Goal: Transaction & Acquisition: Book appointment/travel/reservation

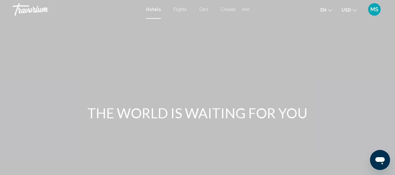
click at [150, 8] on span "Hotels" at bounding box center [153, 9] width 15 height 5
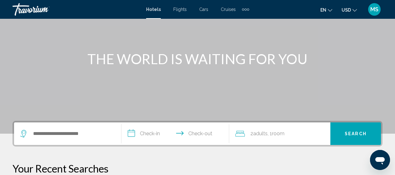
scroll to position [108, 0]
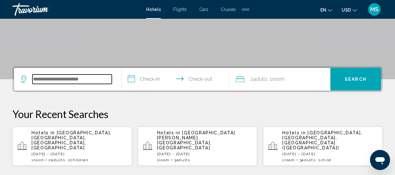
click at [87, 75] on input "Search widget" at bounding box center [71, 78] width 79 height 9
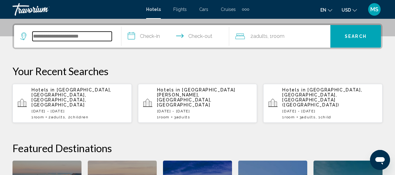
scroll to position [154, 0]
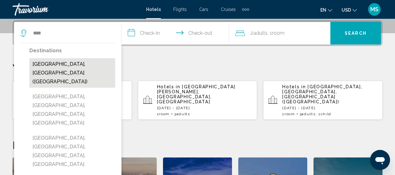
click at [85, 64] on button "[GEOGRAPHIC_DATA], [GEOGRAPHIC_DATA] ([GEOGRAPHIC_DATA])" at bounding box center [72, 72] width 86 height 29
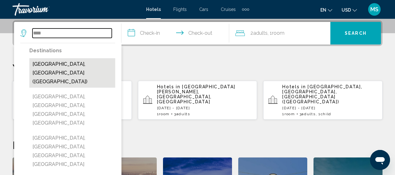
type input "**********"
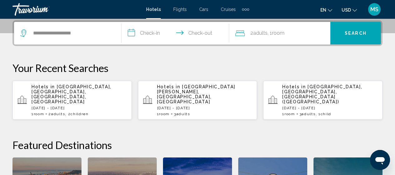
click at [152, 34] on input "**********" at bounding box center [176, 34] width 110 height 24
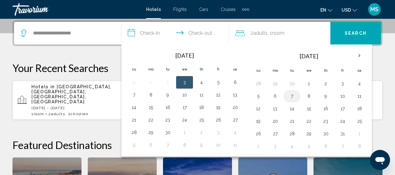
click at [293, 97] on button "7" at bounding box center [292, 95] width 10 height 9
click at [308, 95] on button "8" at bounding box center [309, 95] width 10 height 9
type input "**********"
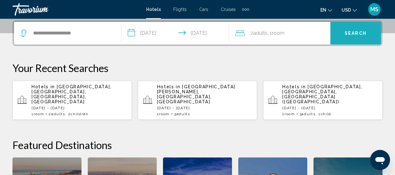
click at [342, 42] on button "Search" at bounding box center [355, 33] width 51 height 22
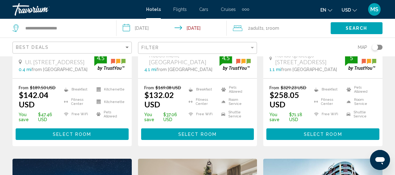
scroll to position [12, 0]
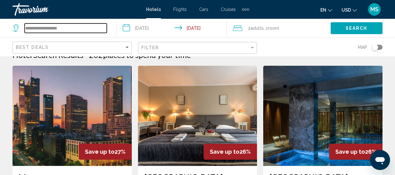
click at [101, 26] on input "**********" at bounding box center [66, 27] width 82 height 9
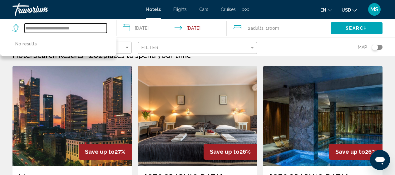
type input "**********"
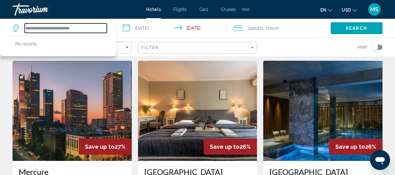
scroll to position [28, 0]
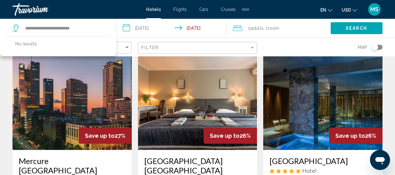
click at [192, 110] on img "Main content" at bounding box center [197, 100] width 119 height 100
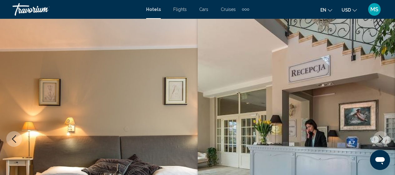
scroll to position [80, 0]
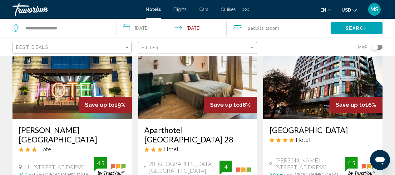
scroll to position [545, 0]
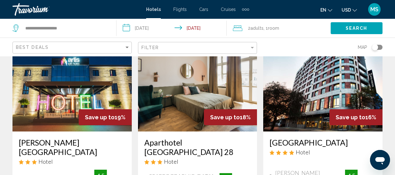
click at [219, 137] on h3 "Aparthotel [GEOGRAPHIC_DATA] 28" at bounding box center [197, 146] width 107 height 19
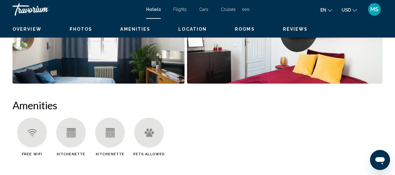
scroll to position [80, 0]
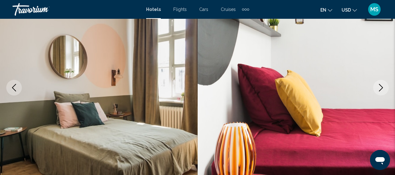
click at [385, 86] on button "Next image" at bounding box center [381, 88] width 16 height 16
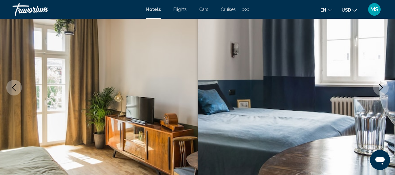
click at [385, 86] on button "Next image" at bounding box center [381, 88] width 16 height 16
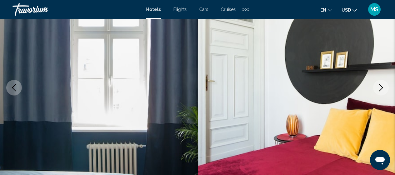
click at [385, 86] on button "Next image" at bounding box center [381, 88] width 16 height 16
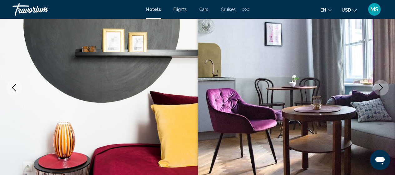
click at [385, 86] on button "Next image" at bounding box center [381, 88] width 16 height 16
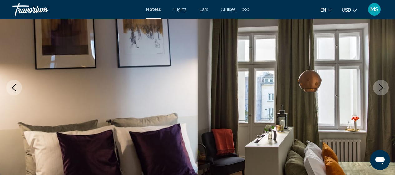
click at [385, 86] on button "Next image" at bounding box center [381, 88] width 16 height 16
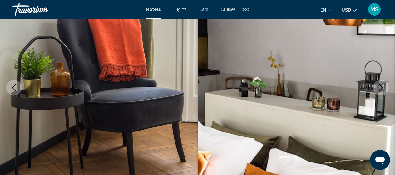
click at [385, 86] on button "Next image" at bounding box center [381, 88] width 16 height 16
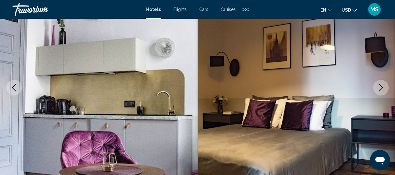
click at [385, 86] on button "Next image" at bounding box center [381, 88] width 16 height 16
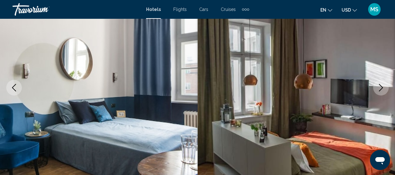
click at [385, 86] on button "Next image" at bounding box center [381, 88] width 16 height 16
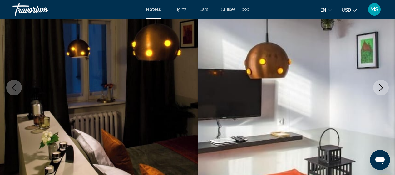
click at [385, 86] on button "Next image" at bounding box center [381, 88] width 16 height 16
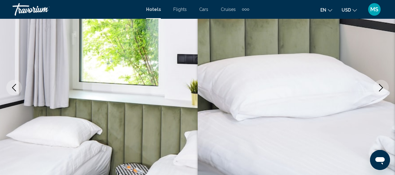
click at [385, 86] on button "Next image" at bounding box center [381, 88] width 16 height 16
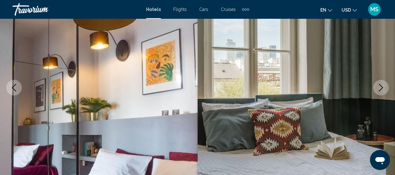
click at [385, 86] on button "Next image" at bounding box center [381, 88] width 16 height 16
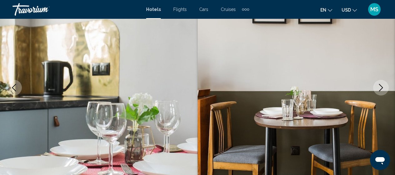
click at [385, 86] on button "Next image" at bounding box center [381, 88] width 16 height 16
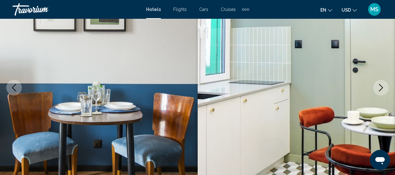
click at [385, 86] on button "Next image" at bounding box center [381, 88] width 16 height 16
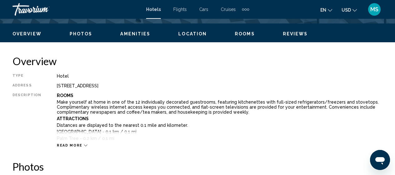
scroll to position [300, 0]
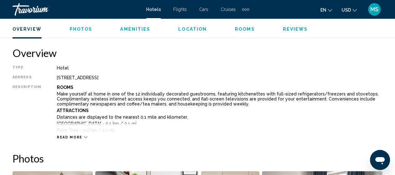
click at [79, 138] on div "Read more" at bounding box center [72, 137] width 31 height 4
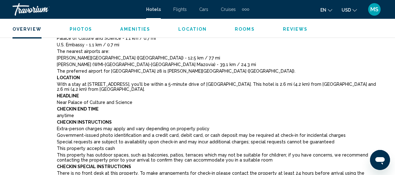
scroll to position [479, 0]
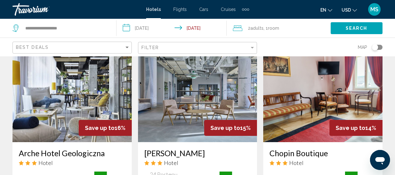
scroll to position [774, 0]
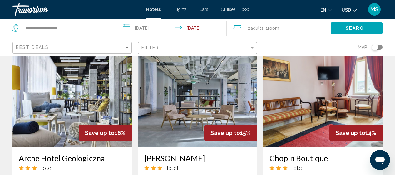
click at [310, 153] on h3 "Chopin Boutique" at bounding box center [322, 157] width 107 height 9
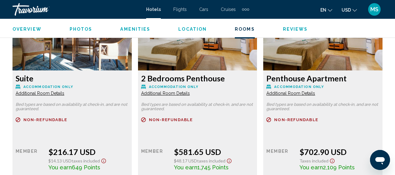
scroll to position [1225, 0]
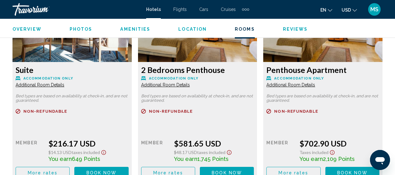
click at [189, 23] on div "Overview Photos Amenities Location Rooms Reviews Check Availability" at bounding box center [197, 28] width 395 height 19
click at [189, 29] on span "Location" at bounding box center [192, 29] width 28 height 5
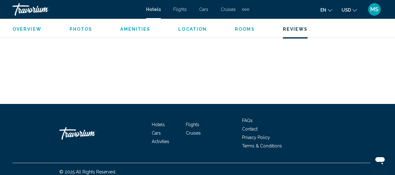
scroll to position [1639, 0]
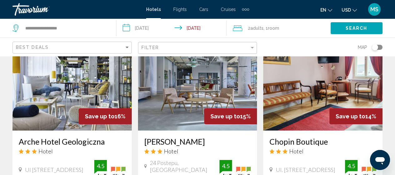
scroll to position [778, 0]
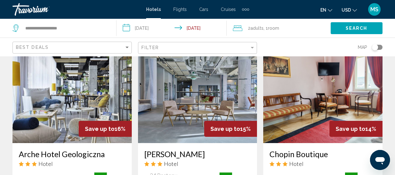
click at [345, 125] on span "Save up to" at bounding box center [351, 128] width 30 height 7
click at [319, 100] on img "Main content" at bounding box center [322, 93] width 119 height 100
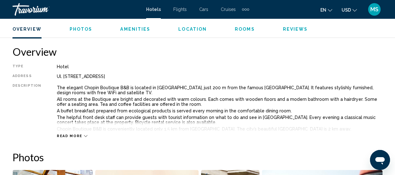
scroll to position [309, 0]
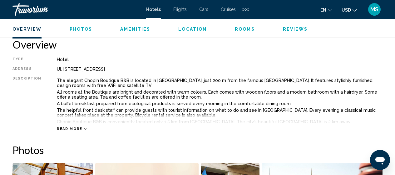
click at [84, 127] on icon "Main content" at bounding box center [85, 128] width 3 height 3
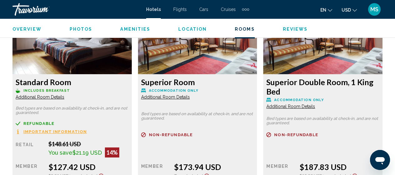
scroll to position [1004, 0]
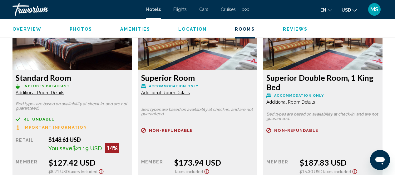
click at [60, 94] on span "Additional Room Details" at bounding box center [40, 92] width 49 height 5
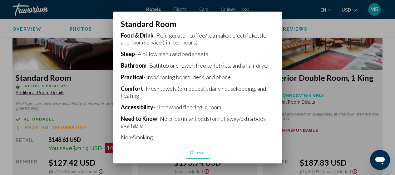
scroll to position [119, 0]
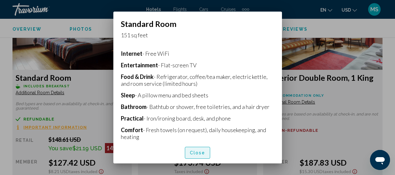
click at [209, 151] on button "Close" at bounding box center [198, 152] width 26 height 12
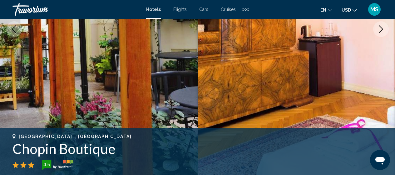
scroll to position [0, 0]
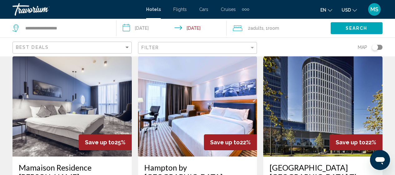
scroll to position [312, 0]
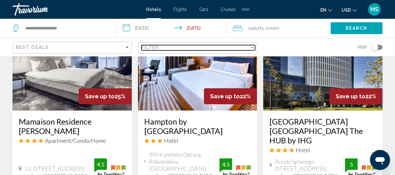
click at [237, 48] on div "Filter" at bounding box center [195, 47] width 108 height 5
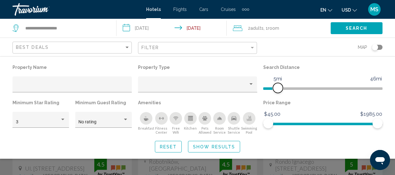
drag, startPoint x: 337, startPoint y: 86, endPoint x: 278, endPoint y: 96, distance: 58.8
click at [278, 96] on div "Search Distance 1mi 46mi 5mi" at bounding box center [323, 80] width 126 height 35
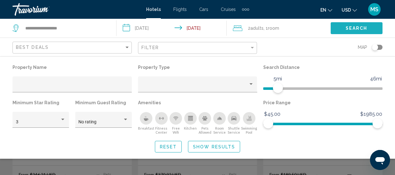
click at [366, 26] on span "Search" at bounding box center [357, 28] width 22 height 5
click at [358, 27] on span "Search" at bounding box center [357, 28] width 22 height 5
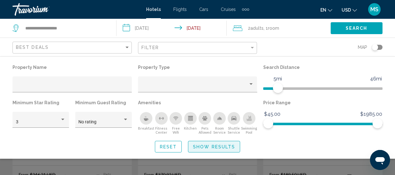
click at [202, 145] on span "Show Results" at bounding box center [214, 146] width 42 height 5
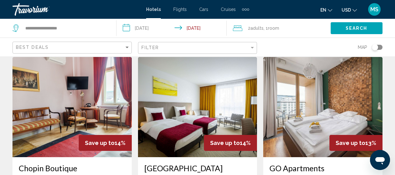
scroll to position [735, 0]
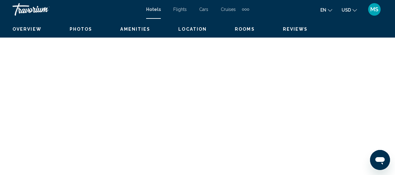
scroll to position [80, 0]
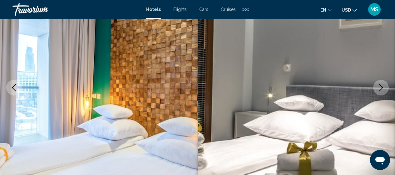
click at [380, 88] on icon "Next image" at bounding box center [380, 87] width 7 height 7
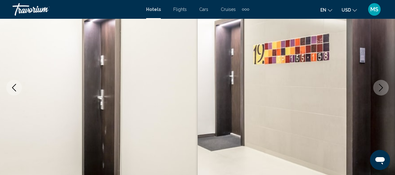
click at [380, 88] on icon "Next image" at bounding box center [380, 87] width 7 height 7
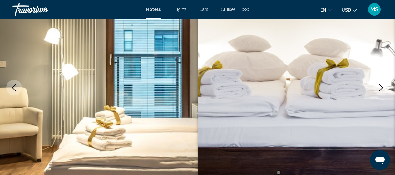
click at [380, 88] on icon "Next image" at bounding box center [380, 87] width 7 height 7
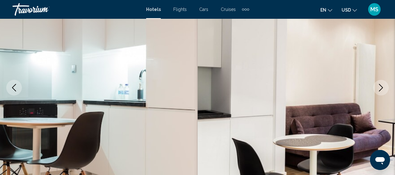
click at [380, 88] on icon "Next image" at bounding box center [380, 87] width 7 height 7
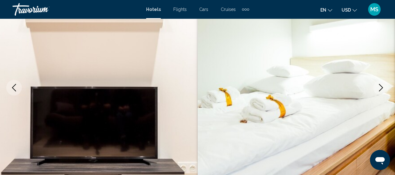
click at [380, 88] on icon "Next image" at bounding box center [380, 87] width 7 height 7
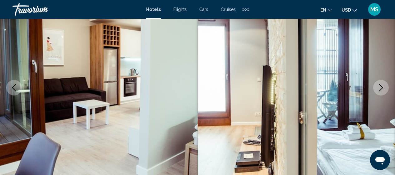
click at [380, 88] on icon "Next image" at bounding box center [380, 87] width 7 height 7
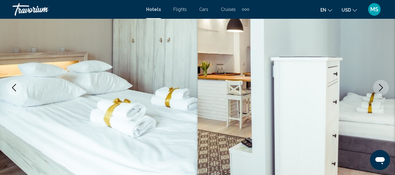
click at [380, 88] on icon "Next image" at bounding box center [380, 87] width 7 height 7
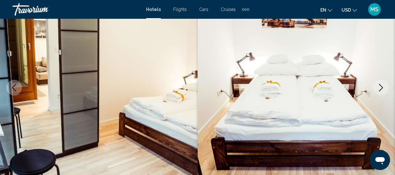
click at [380, 88] on icon "Next image" at bounding box center [380, 87] width 7 height 7
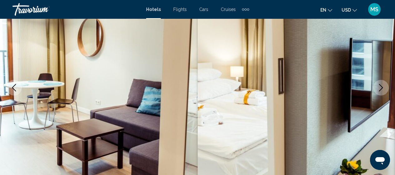
click at [380, 88] on icon "Next image" at bounding box center [380, 87] width 7 height 7
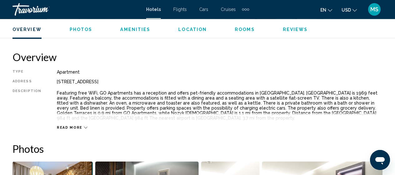
scroll to position [300, 0]
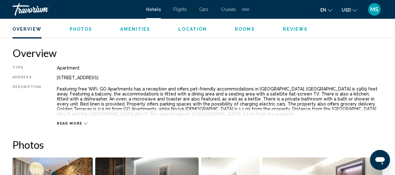
click at [76, 125] on span "Read more" at bounding box center [70, 123] width 26 height 4
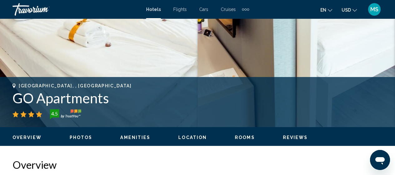
scroll to position [35, 0]
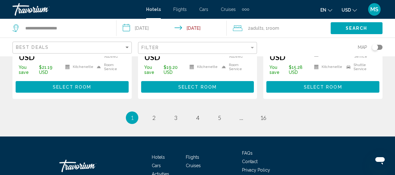
scroll to position [949, 0]
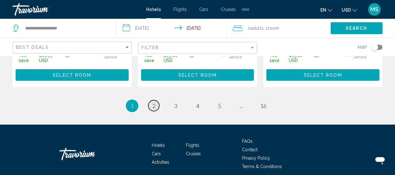
click at [156, 100] on link "page 2" at bounding box center [153, 105] width 11 height 11
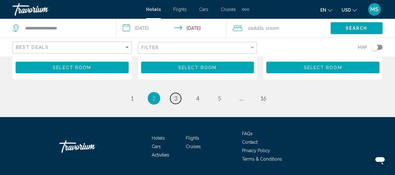
click at [177, 93] on link "page 3" at bounding box center [175, 98] width 11 height 11
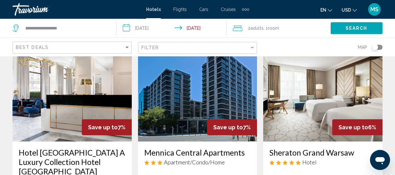
scroll to position [122, 0]
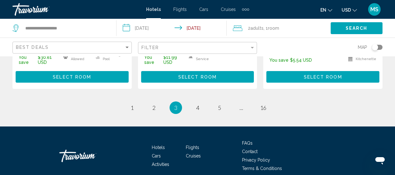
drag, startPoint x: 399, startPoint y: 43, endPoint x: 1, endPoint y: 14, distance: 398.8
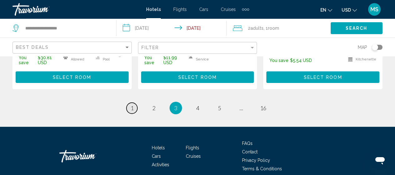
click at [130, 102] on link "page 1" at bounding box center [131, 107] width 11 height 11
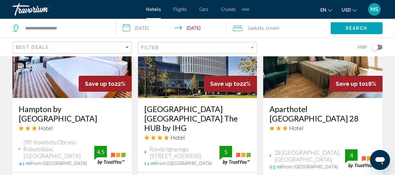
scroll to position [271, 0]
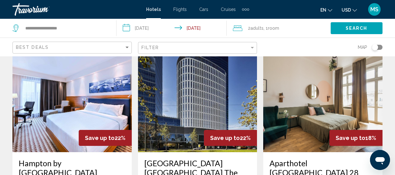
click at [328, 158] on h3 "Aparthotel [GEOGRAPHIC_DATA] 28" at bounding box center [322, 167] width 107 height 19
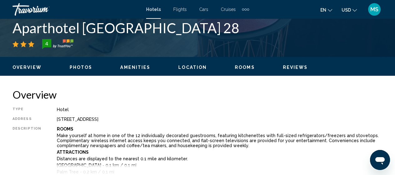
scroll to position [296, 0]
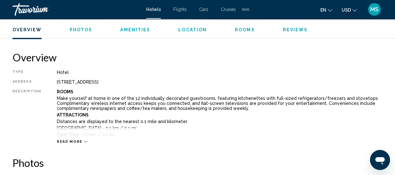
click at [80, 141] on div "Read more" at bounding box center [72, 141] width 31 height 4
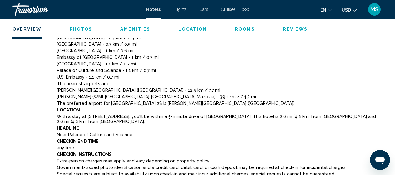
scroll to position [446, 0]
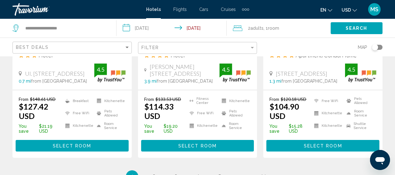
scroll to position [915, 0]
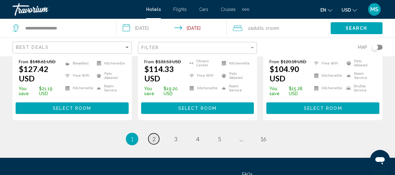
click at [154, 135] on span "2" at bounding box center [153, 138] width 3 height 7
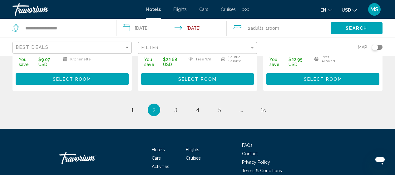
scroll to position [965, 0]
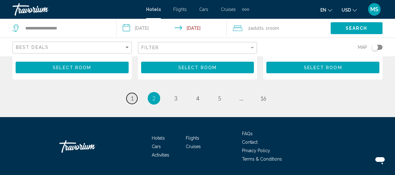
click at [137, 93] on link "page 1" at bounding box center [131, 98] width 11 height 11
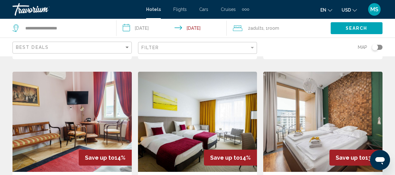
scroll to position [770, 0]
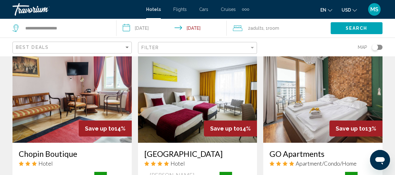
click at [56, 149] on h3 "Chopin Boutique" at bounding box center [72, 153] width 107 height 9
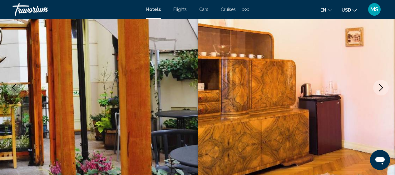
click at [380, 89] on icon "Next image" at bounding box center [380, 87] width 7 height 7
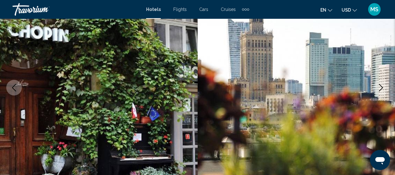
click at [380, 89] on icon "Next image" at bounding box center [380, 87] width 7 height 7
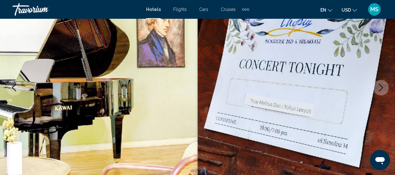
click at [380, 89] on icon "Next image" at bounding box center [380, 87] width 7 height 7
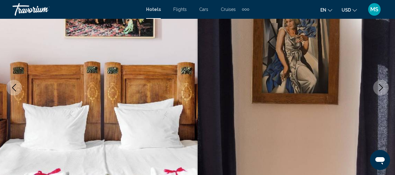
click at [380, 89] on icon "Next image" at bounding box center [380, 87] width 7 height 7
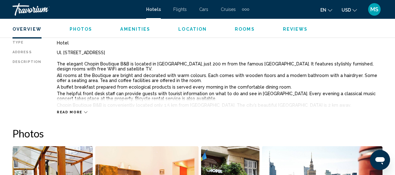
scroll to position [329, 0]
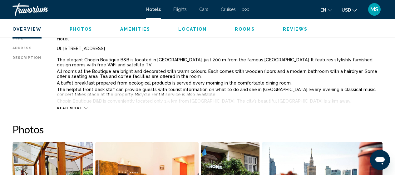
click at [79, 106] on div "Read more" at bounding box center [72, 108] width 31 height 4
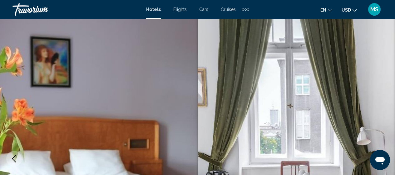
scroll to position [0, 0]
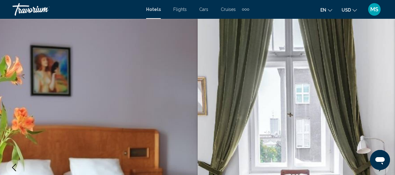
click at [11, 166] on icon "Previous image" at bounding box center [13, 166] width 7 height 7
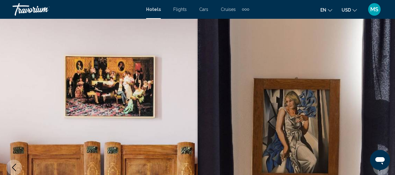
click at [11, 166] on icon "Previous image" at bounding box center [13, 166] width 7 height 7
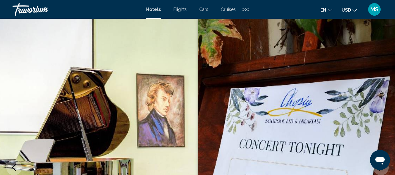
click at [11, 166] on icon "Previous image" at bounding box center [13, 166] width 7 height 7
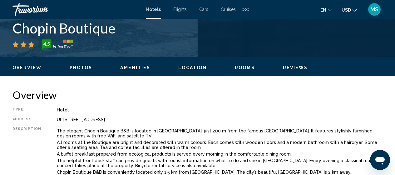
scroll to position [279, 0]
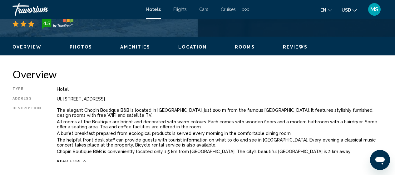
click at [195, 47] on span "Location" at bounding box center [192, 46] width 28 height 5
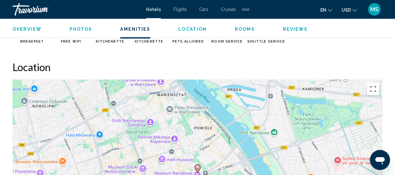
scroll to position [683, 0]
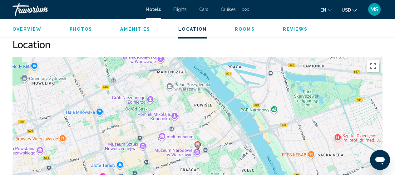
click at [283, 27] on span "Reviews" at bounding box center [295, 29] width 25 height 5
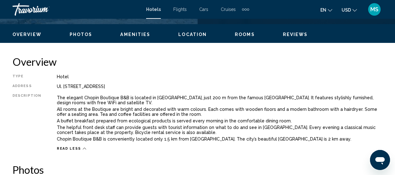
scroll to position [300, 0]
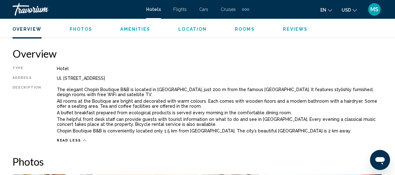
click at [82, 138] on div "Read less" at bounding box center [71, 140] width 29 height 4
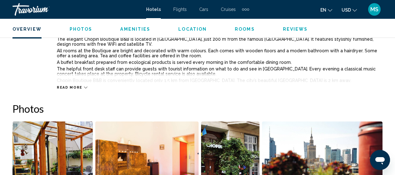
click at [84, 87] on icon "Main content" at bounding box center [85, 87] width 3 height 2
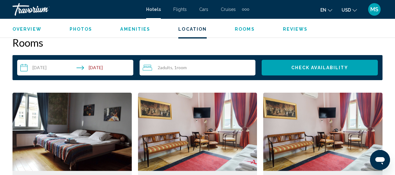
scroll to position [887, 0]
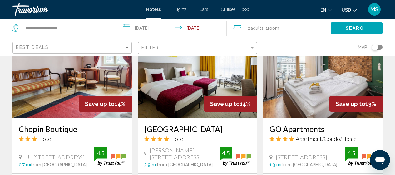
scroll to position [816, 0]
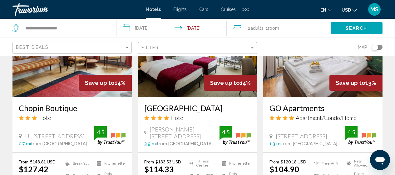
click at [314, 103] on h3 "GO Apartments" at bounding box center [322, 107] width 107 height 9
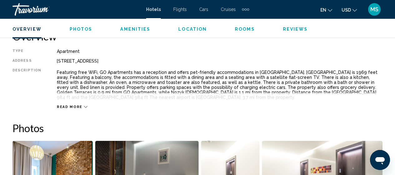
scroll to position [338, 0]
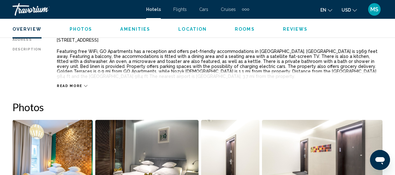
click at [78, 83] on button "Read more" at bounding box center [72, 85] width 31 height 5
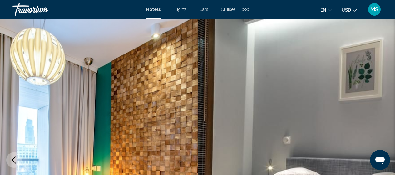
scroll to position [0, 0]
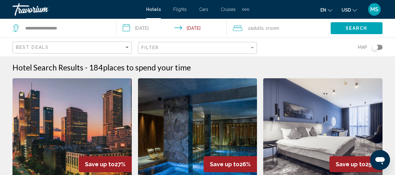
click at [76, 44] on div "Best Deals" at bounding box center [73, 48] width 114 height 12
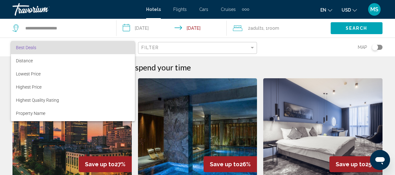
click at [143, 27] on div at bounding box center [197, 87] width 395 height 175
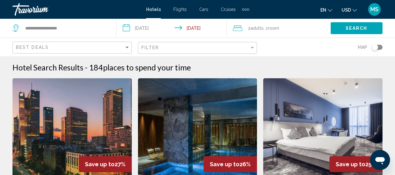
click at [143, 27] on input "**********" at bounding box center [172, 29] width 113 height 21
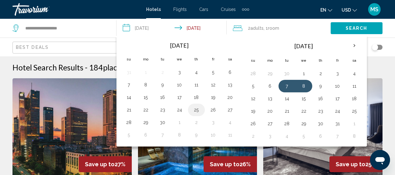
click at [197, 110] on button "25" at bounding box center [196, 109] width 10 height 9
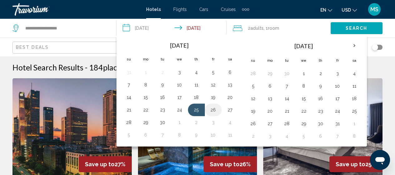
click at [211, 110] on button "26" at bounding box center [213, 109] width 10 height 9
type input "**********"
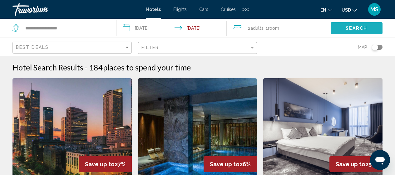
click at [352, 27] on span "Search" at bounding box center [357, 28] width 22 height 5
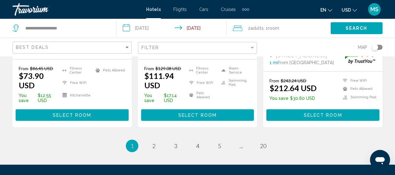
scroll to position [895, 0]
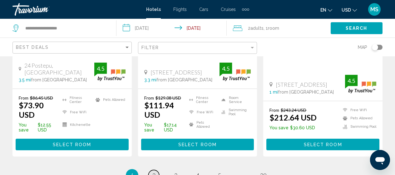
click at [153, 171] on span "2" at bounding box center [153, 174] width 3 height 7
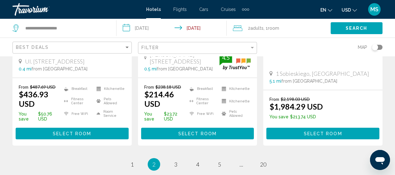
scroll to position [916, 0]
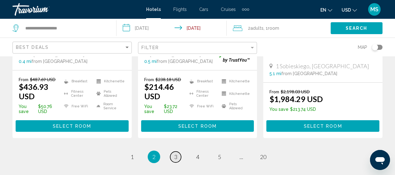
click at [173, 151] on link "page 3" at bounding box center [175, 156] width 11 height 11
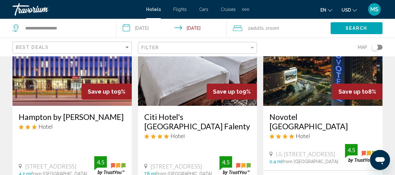
scroll to position [316, 0]
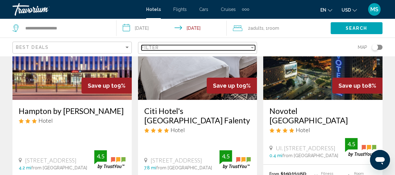
click at [239, 49] on div "Filter" at bounding box center [195, 47] width 108 height 5
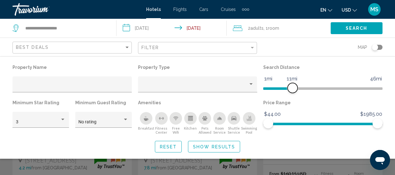
click at [292, 86] on span "Hotel Filters" at bounding box center [277, 87] width 29 height 10
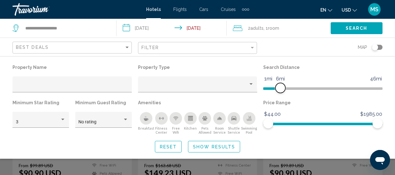
click at [281, 87] on ngx-slider "1mi 46mi 6mi" at bounding box center [322, 87] width 119 height 1
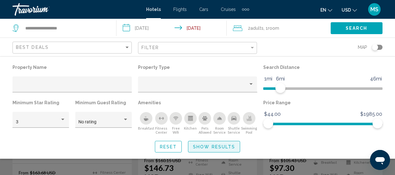
click at [228, 140] on button "Show Results" at bounding box center [214, 146] width 52 height 12
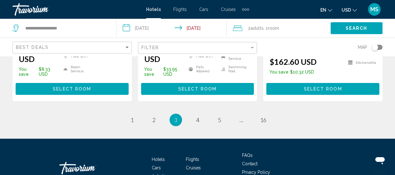
scroll to position [965, 0]
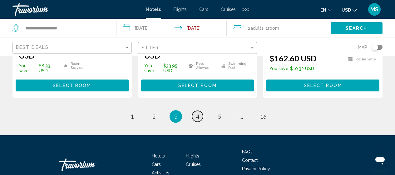
click at [200, 111] on link "page 4" at bounding box center [197, 116] width 11 height 11
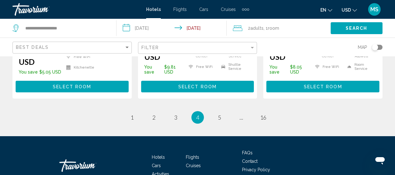
scroll to position [965, 0]
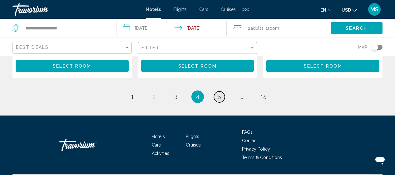
click at [221, 93] on span "5" at bounding box center [219, 96] width 3 height 7
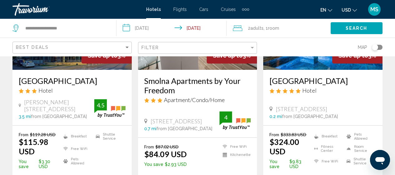
scroll to position [96, 0]
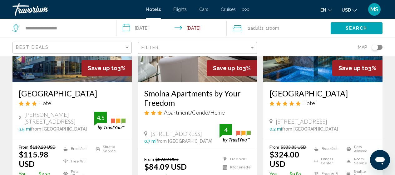
click at [223, 93] on h3 "Smolna Apartments by Your Freedom" at bounding box center [197, 97] width 107 height 19
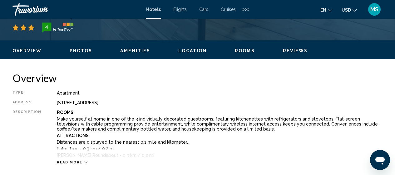
scroll to position [292, 0]
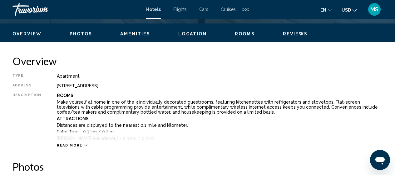
click at [80, 144] on div "Read more" at bounding box center [72, 145] width 31 height 4
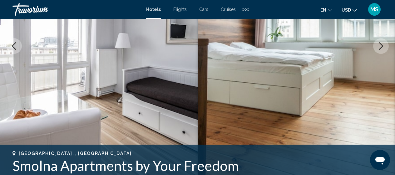
scroll to position [100, 0]
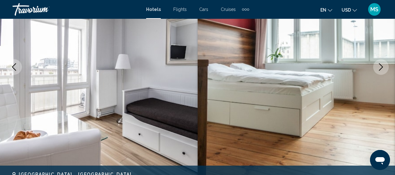
click at [381, 70] on icon "Next image" at bounding box center [380, 66] width 7 height 7
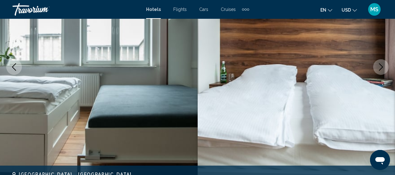
click at [381, 70] on icon "Next image" at bounding box center [380, 66] width 7 height 7
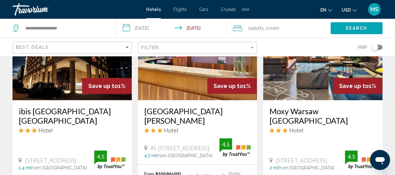
scroll to position [803, 0]
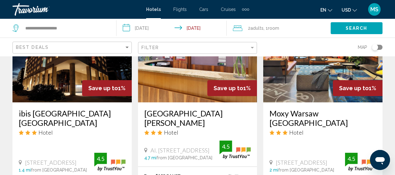
click at [69, 80] on img "Main content" at bounding box center [71, 52] width 119 height 100
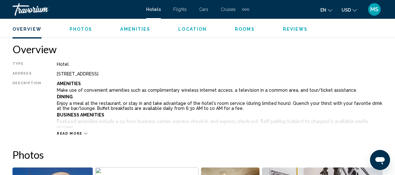
scroll to position [308, 0]
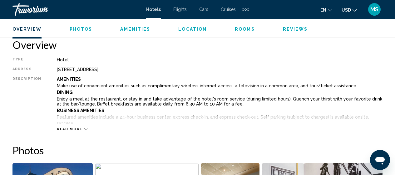
click at [80, 130] on div "Read more" at bounding box center [72, 129] width 31 height 4
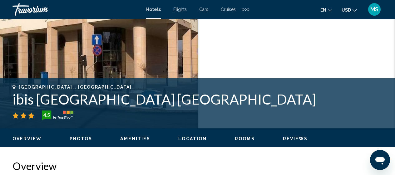
scroll to position [204, 0]
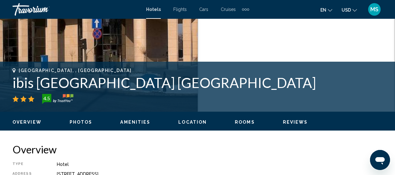
click at [82, 122] on span "Photos" at bounding box center [81, 121] width 23 height 5
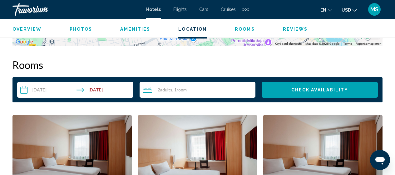
scroll to position [1196, 0]
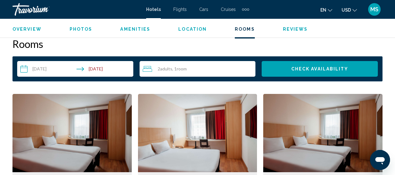
click at [48, 61] on input "**********" at bounding box center [76, 69] width 119 height 17
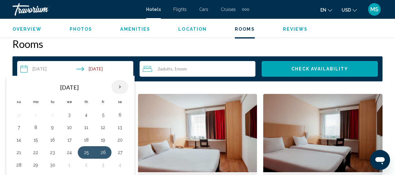
click at [122, 80] on th "Next month" at bounding box center [119, 87] width 17 height 14
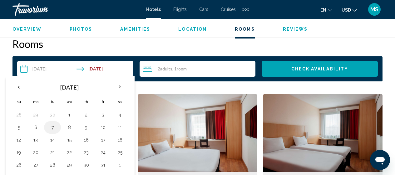
click at [54, 123] on button "7" at bounding box center [52, 127] width 10 height 9
click at [67, 123] on button "8" at bounding box center [69, 127] width 10 height 9
type input "**********"
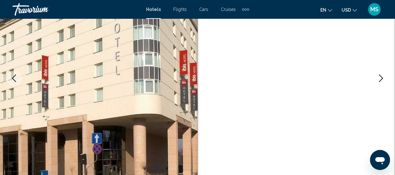
scroll to position [0, 0]
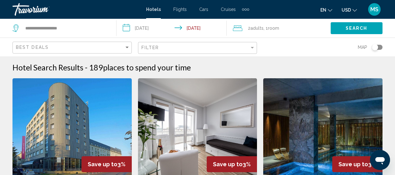
click at [139, 25] on input "**********" at bounding box center [172, 29] width 113 height 21
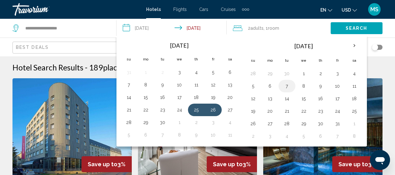
click at [289, 84] on button "7" at bounding box center [287, 85] width 10 height 9
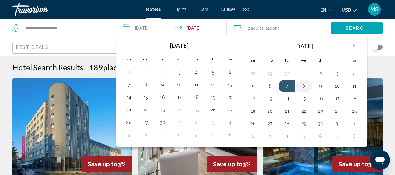
click at [302, 85] on button "8" at bounding box center [304, 85] width 10 height 9
type input "**********"
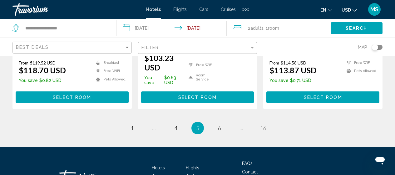
scroll to position [961, 0]
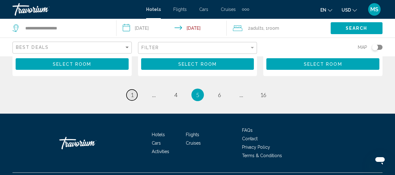
click at [129, 91] on link "page 1" at bounding box center [131, 94] width 11 height 11
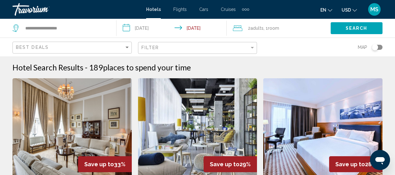
click at [255, 51] on mat-form-field "Filter" at bounding box center [197, 48] width 119 height 12
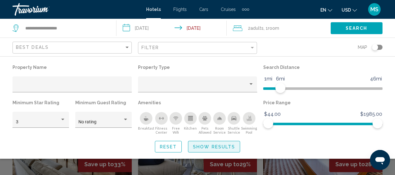
click at [231, 142] on button "Show Results" at bounding box center [214, 146] width 52 height 12
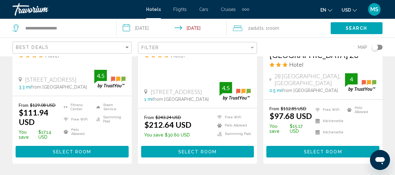
scroll to position [899, 0]
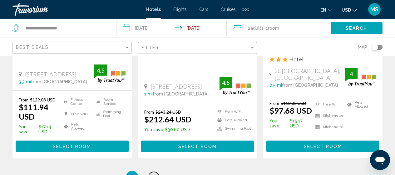
click at [155, 171] on link "page 2" at bounding box center [153, 176] width 11 height 11
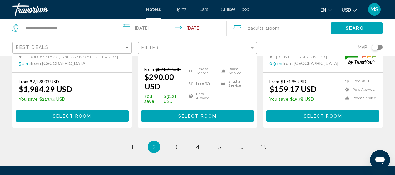
scroll to position [940, 0]
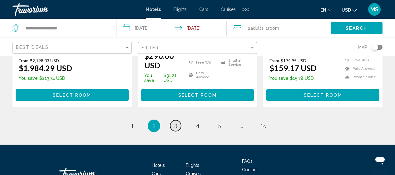
click at [176, 122] on span "3" at bounding box center [175, 125] width 3 height 7
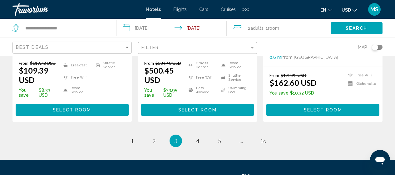
scroll to position [949, 0]
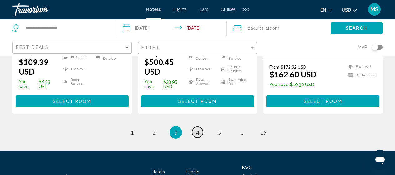
click at [199, 129] on span "4" at bounding box center [197, 132] width 3 height 7
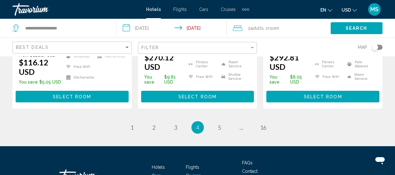
scroll to position [937, 0]
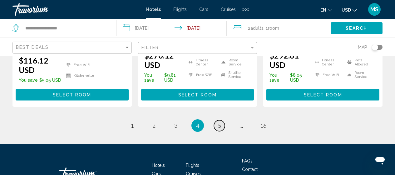
click at [219, 122] on span "5" at bounding box center [219, 125] width 3 height 7
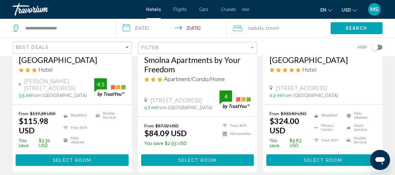
scroll to position [141, 0]
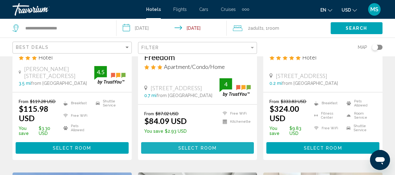
click at [204, 153] on button "Select Room" at bounding box center [197, 148] width 113 height 12
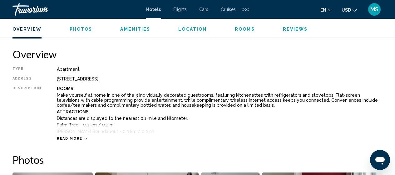
scroll to position [308, 0]
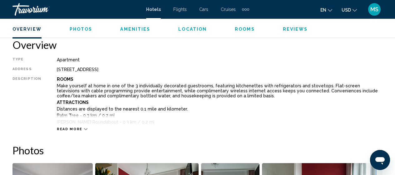
click at [84, 128] on icon "Main content" at bounding box center [85, 128] width 3 height 3
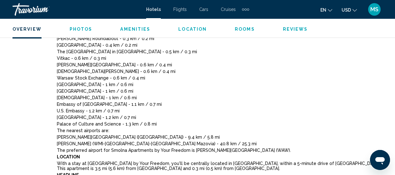
scroll to position [396, 0]
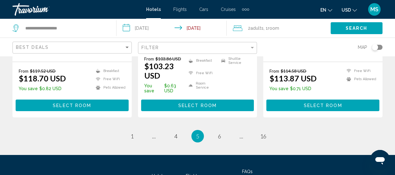
scroll to position [949, 0]
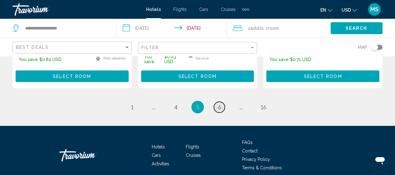
click at [220, 105] on span "6" at bounding box center [219, 106] width 3 height 7
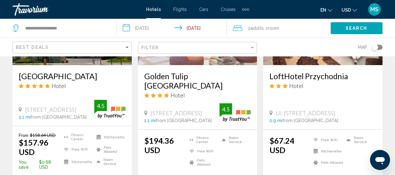
scroll to position [362, 0]
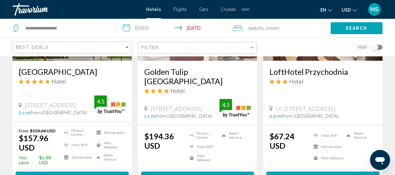
click at [316, 68] on h3 "LoftHotel Przychodnia" at bounding box center [322, 71] width 107 height 9
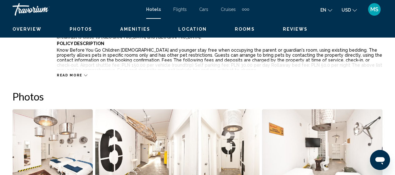
scroll to position [80, 0]
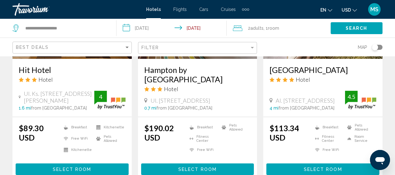
scroll to position [812, 0]
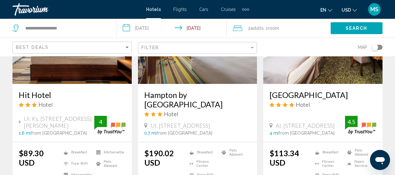
click at [92, 72] on img "Main content" at bounding box center [71, 34] width 119 height 100
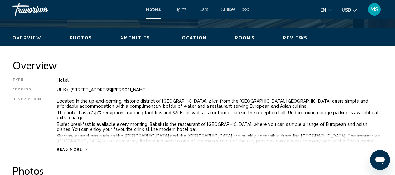
scroll to position [309, 0]
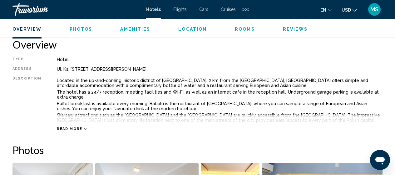
click at [77, 127] on span "Read more" at bounding box center [70, 128] width 26 height 4
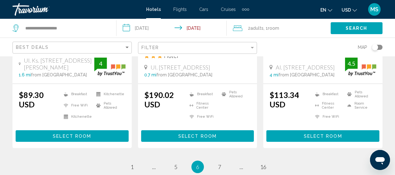
scroll to position [899, 0]
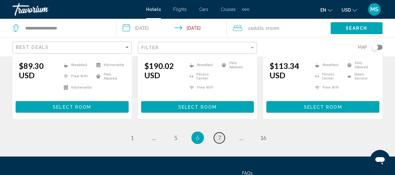
click at [219, 134] on span "7" at bounding box center [219, 137] width 3 height 7
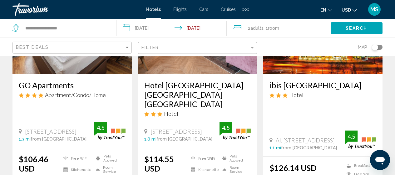
scroll to position [112, 0]
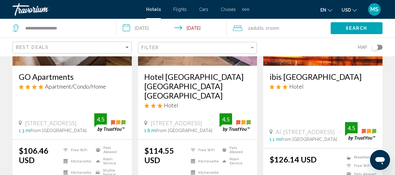
click at [66, 78] on h3 "GO Apartments" at bounding box center [72, 76] width 107 height 9
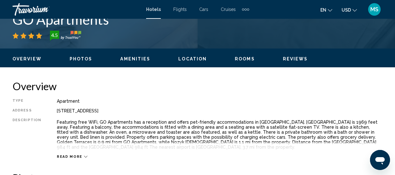
scroll to position [292, 0]
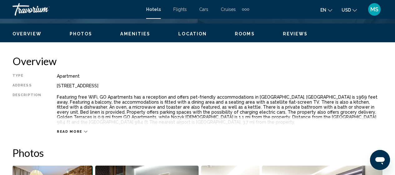
click at [78, 131] on span "Read more" at bounding box center [70, 131] width 26 height 4
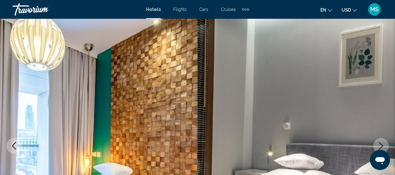
scroll to position [0, 0]
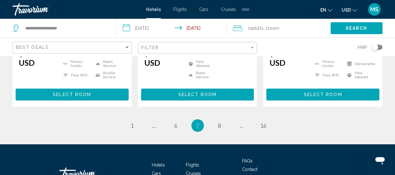
scroll to position [950, 0]
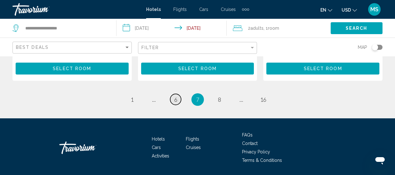
click at [176, 96] on span "6" at bounding box center [175, 99] width 3 height 7
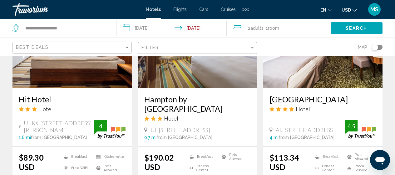
scroll to position [828, 0]
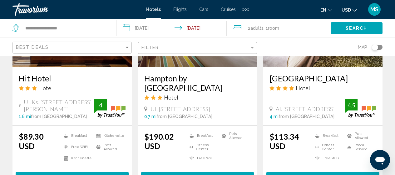
click at [41, 77] on h3 "Hit Hotel" at bounding box center [72, 77] width 107 height 9
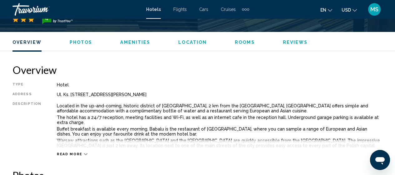
scroll to position [333, 0]
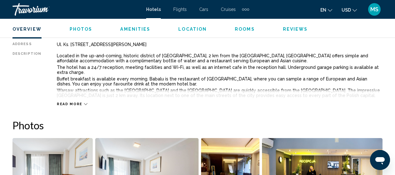
click at [84, 102] on icon "Main content" at bounding box center [85, 103] width 3 height 3
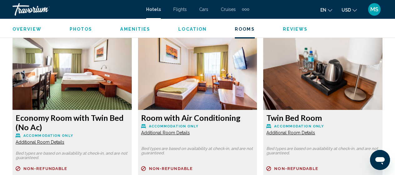
scroll to position [987, 0]
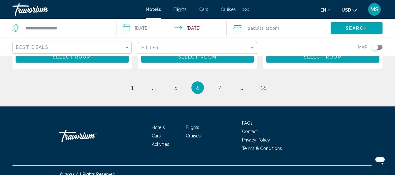
scroll to position [953, 0]
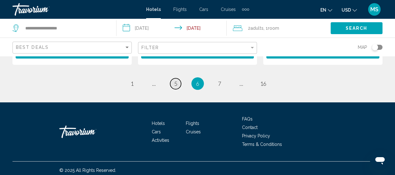
click at [174, 83] on link "page 5" at bounding box center [175, 83] width 11 height 11
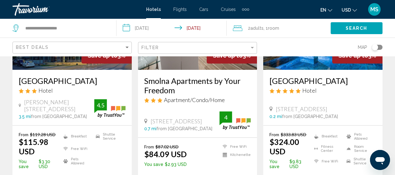
scroll to position [121, 0]
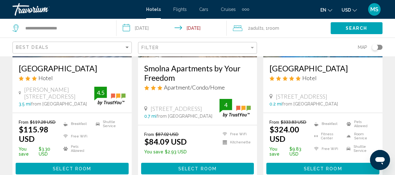
click at [223, 67] on h3 "Smolna Apartments by Your Freedom" at bounding box center [197, 72] width 107 height 19
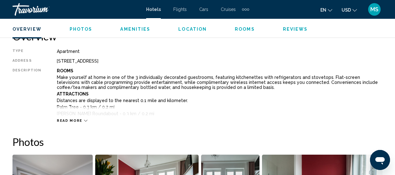
scroll to position [300, 0]
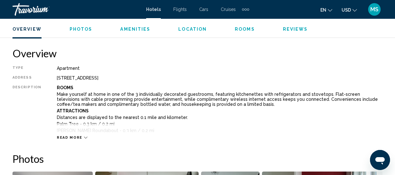
click at [84, 138] on icon "Main content" at bounding box center [85, 137] width 3 height 3
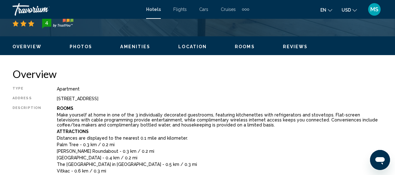
scroll to position [259, 0]
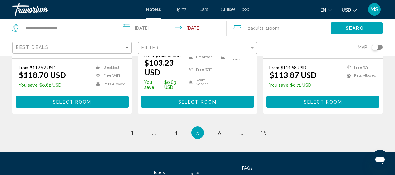
scroll to position [924, 0]
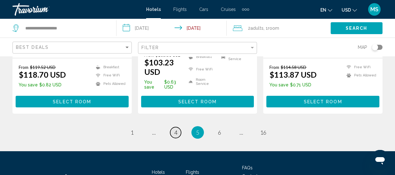
click at [174, 130] on span "4" at bounding box center [175, 132] width 3 height 7
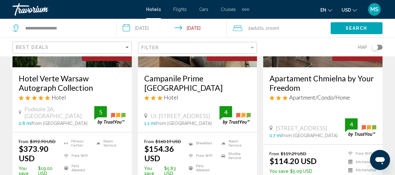
scroll to position [591, 0]
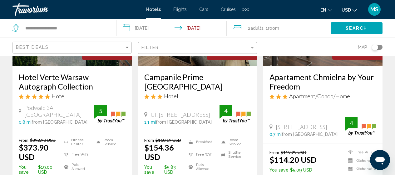
click at [333, 77] on h3 "Apartament Chmielna by Your Freedom" at bounding box center [322, 81] width 107 height 19
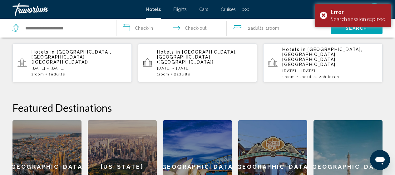
scroll to position [204, 0]
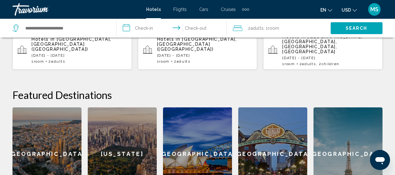
click at [145, 27] on input "**********" at bounding box center [172, 29] width 113 height 21
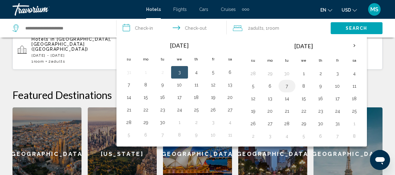
click at [290, 89] on button "7" at bounding box center [287, 85] width 10 height 9
click at [307, 86] on button "8" at bounding box center [304, 85] width 10 height 9
type input "**********"
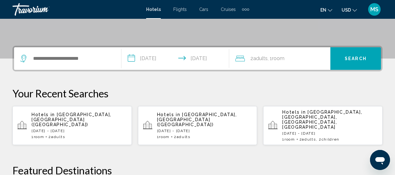
scroll to position [141, 0]
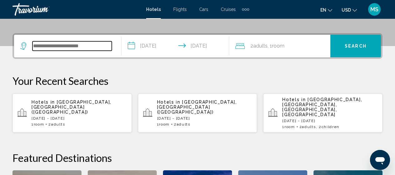
click at [92, 43] on input "Search widget" at bounding box center [71, 45] width 79 height 9
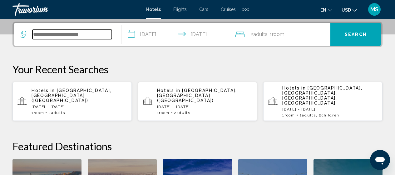
scroll to position [154, 0]
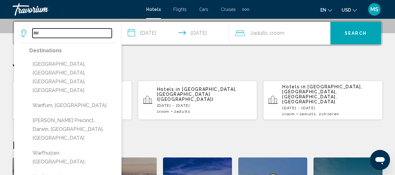
type input "***"
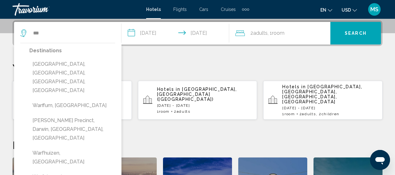
click at [129, 51] on div "**********" at bounding box center [197, 134] width 395 height 229
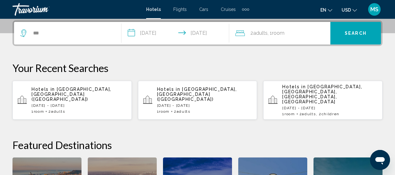
click at [183, 109] on span "Adults" at bounding box center [184, 111] width 14 height 4
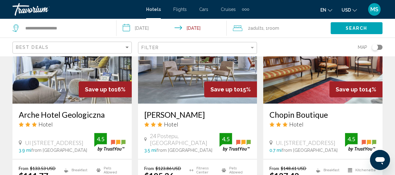
scroll to position [820, 0]
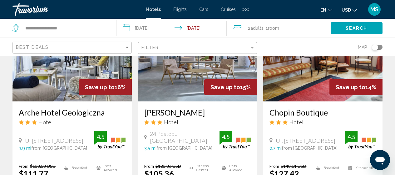
click at [306, 107] on h3 "Chopin Boutique" at bounding box center [322, 111] width 107 height 9
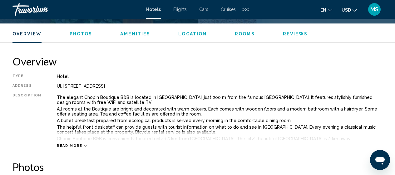
scroll to position [300, 0]
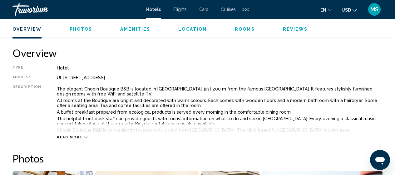
click at [79, 138] on span "Read more" at bounding box center [70, 137] width 26 height 4
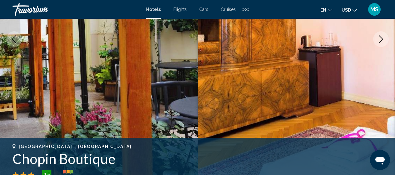
scroll to position [0, 0]
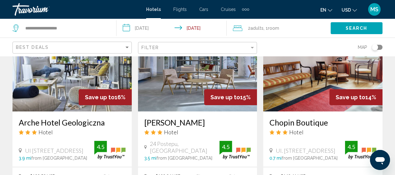
scroll to position [816, 0]
